Goal: Information Seeking & Learning: Compare options

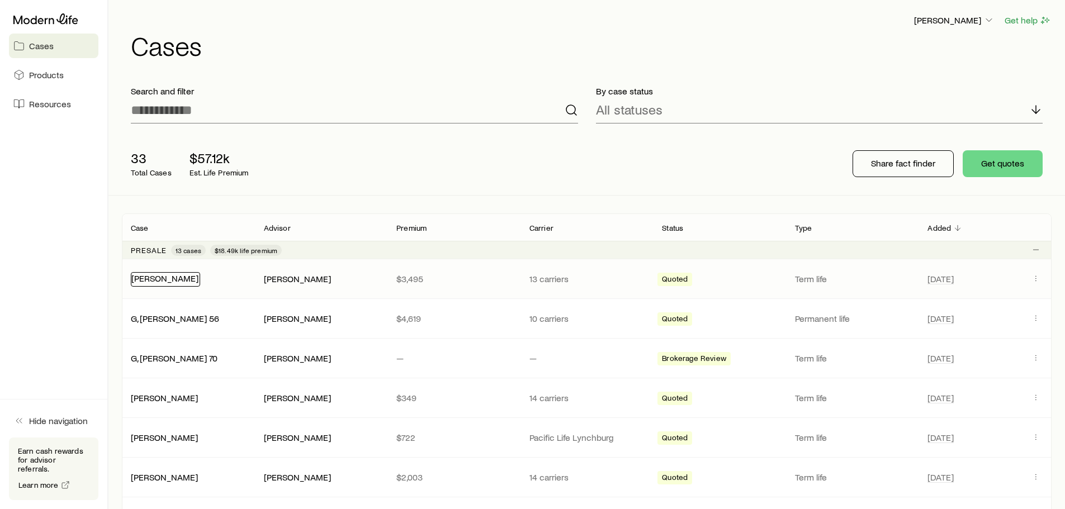
click at [176, 280] on link "[PERSON_NAME]" at bounding box center [164, 278] width 67 height 11
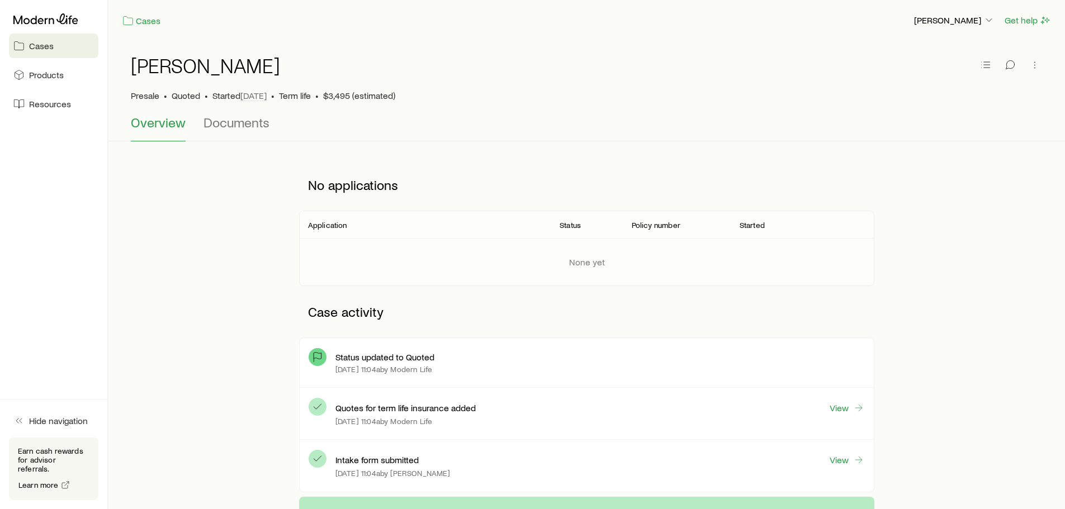
click at [147, 122] on span "Overview" at bounding box center [158, 123] width 55 height 16
click at [184, 99] on span "Quoted" at bounding box center [186, 95] width 29 height 11
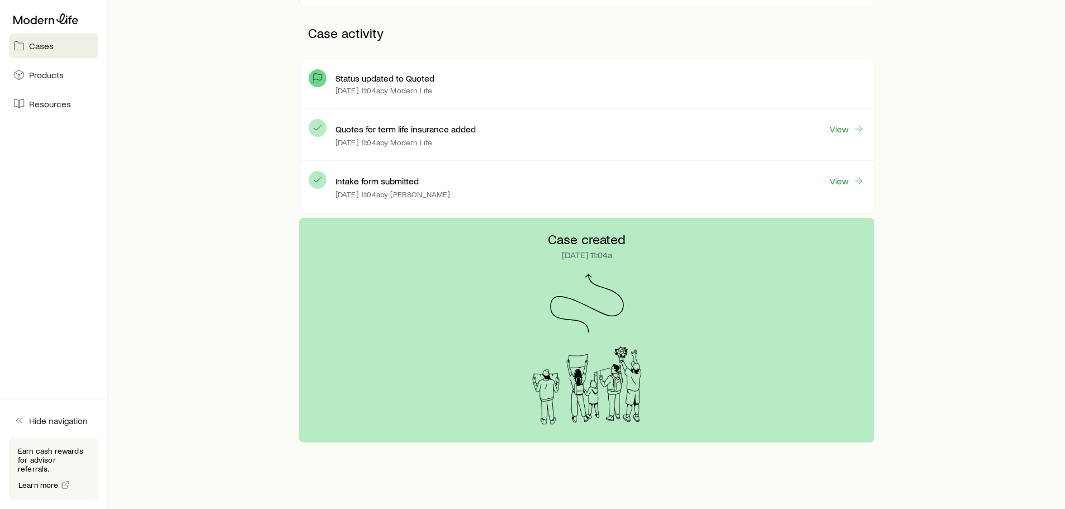
scroll to position [280, 0]
click at [839, 128] on link "View" at bounding box center [847, 128] width 36 height 13
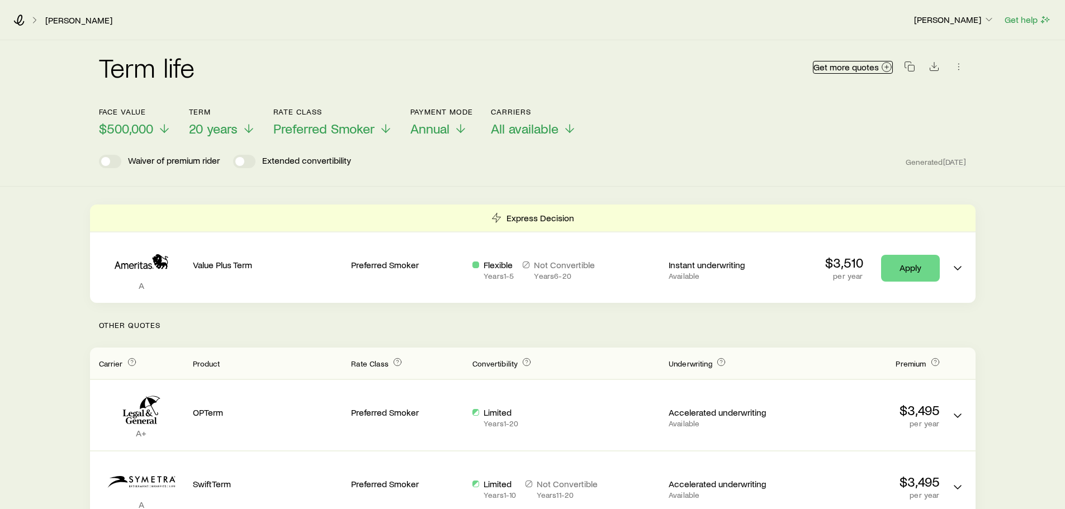
click at [887, 66] on icon at bounding box center [886, 67] width 11 height 11
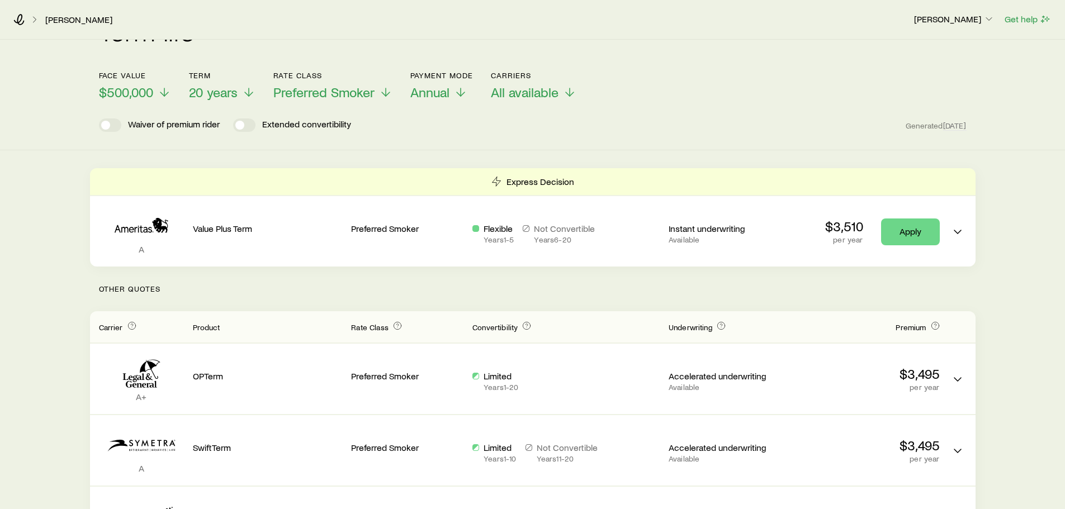
scroll to position [56, 0]
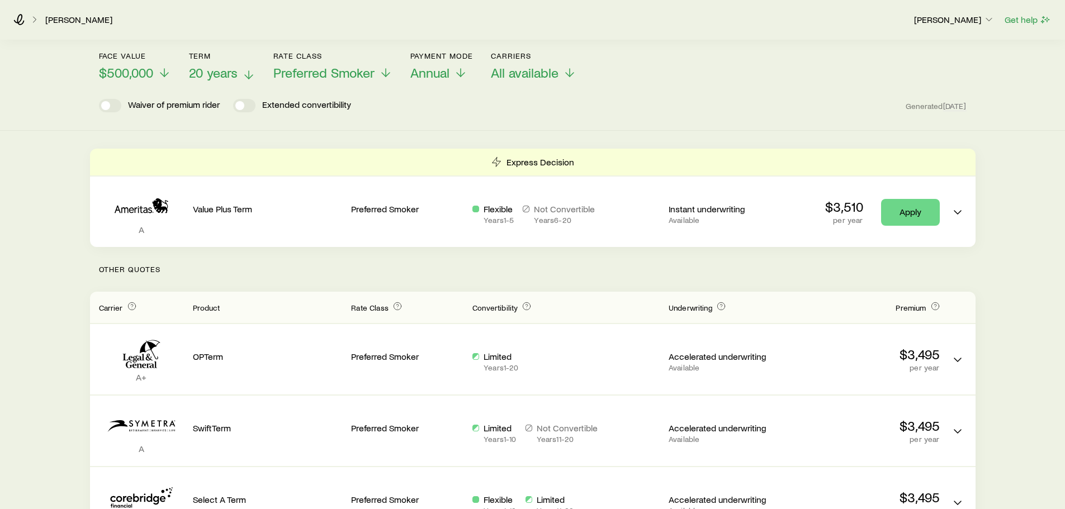
click at [243, 72] on icon at bounding box center [248, 74] width 13 height 13
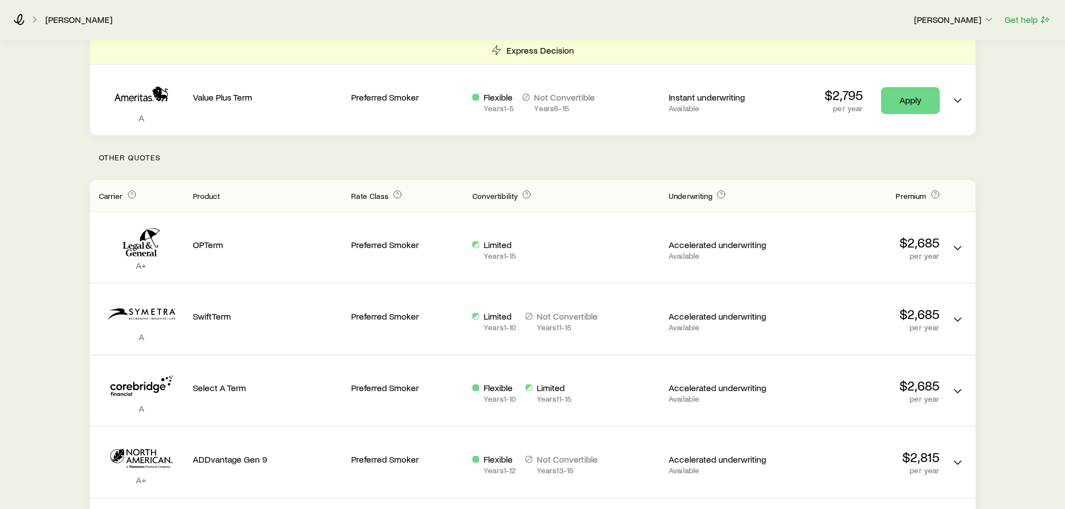
scroll to position [0, 0]
